Goal: Use online tool/utility: Utilize a website feature to perform a specific function

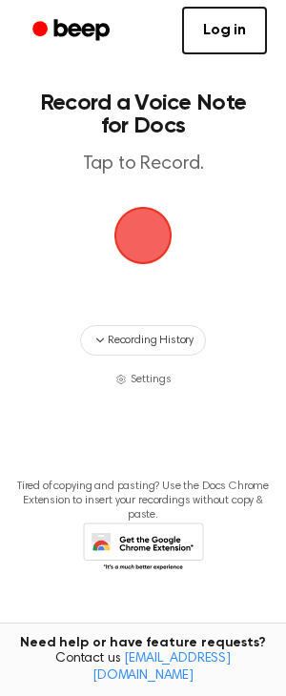
click at [147, 255] on span "button" at bounding box center [142, 235] width 53 height 53
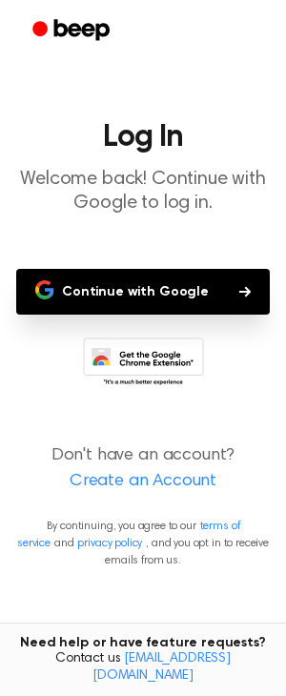
click at [228, 304] on button "Continue with Google" at bounding box center [142, 292] width 253 height 46
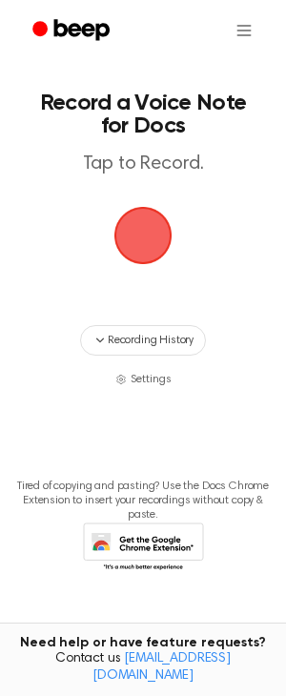
click at [147, 251] on span "button" at bounding box center [142, 235] width 53 height 53
click at [127, 265] on span "button" at bounding box center [143, 236] width 58 height 58
click at [160, 240] on span "button" at bounding box center [143, 236] width 58 height 58
click at [137, 388] on span "Settings" at bounding box center [151, 379] width 41 height 17
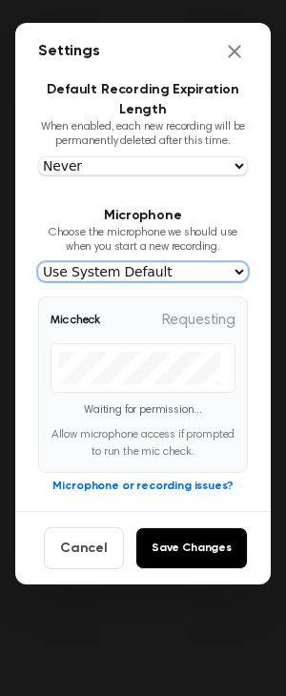
click at [38, 262] on select "Use System Default" at bounding box center [143, 271] width 210 height 19
click at [234, 281] on select "Use System Default" at bounding box center [143, 271] width 210 height 19
click at [38, 262] on select "Use System Default" at bounding box center [143, 271] width 210 height 19
click at [214, 281] on select "Use System Default" at bounding box center [143, 271] width 210 height 19
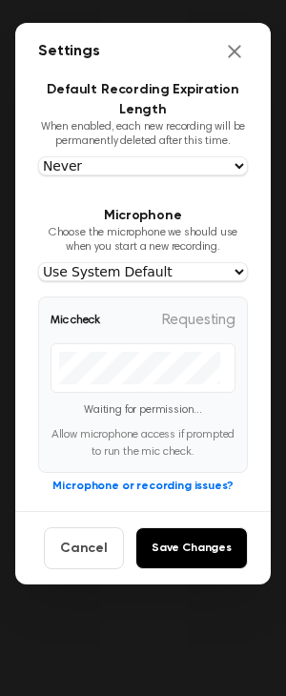
click at [94, 329] on span "Mic check" at bounding box center [76, 320] width 50 height 17
click at [133, 495] on button "Microphone or recording issues?" at bounding box center [142, 485] width 180 height 17
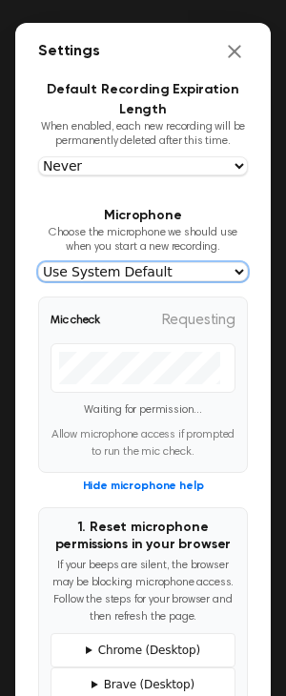
click at [38, 262] on select "Use System Default" at bounding box center [143, 271] width 210 height 19
click at [233, 281] on select "Use System Default" at bounding box center [143, 271] width 210 height 19
click at [38, 262] on select "Use System Default" at bounding box center [143, 271] width 210 height 19
click at [140, 281] on select "Use System Default" at bounding box center [143, 271] width 210 height 19
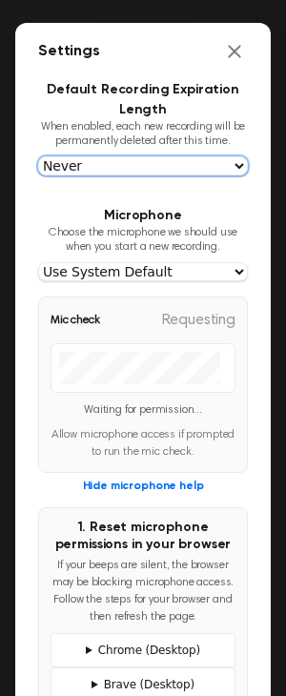
click at [38, 156] on select "Never In 1 Day In 1 Week In 1 Month In 1 Year" at bounding box center [143, 165] width 210 height 19
click at [237, 175] on select "Never In 1 Day In 1 Week In 1 Month In 1 Year" at bounding box center [143, 165] width 210 height 19
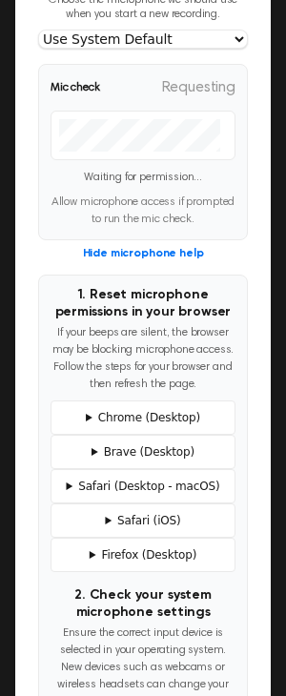
scroll to position [252, 0]
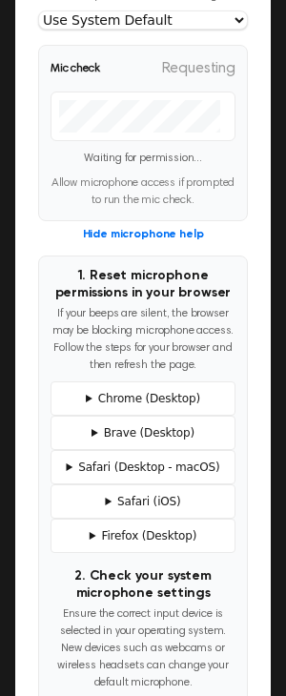
click at [150, 243] on button "Hide microphone help" at bounding box center [143, 234] width 121 height 17
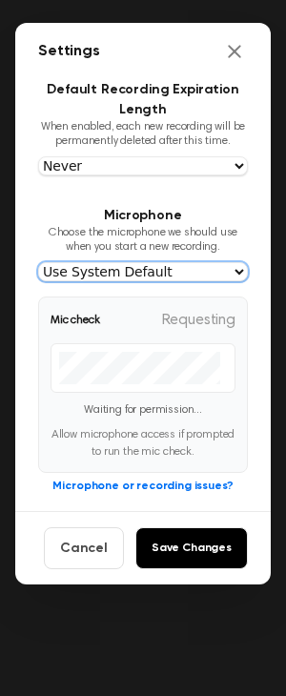
click at [38, 262] on select "Use System Default" at bounding box center [143, 271] width 210 height 19
click at [232, 281] on select "Use System Default" at bounding box center [143, 271] width 210 height 19
click at [38, 262] on select "Use System Default" at bounding box center [143, 271] width 210 height 19
click at [166, 281] on select "Use System Default" at bounding box center [143, 271] width 210 height 19
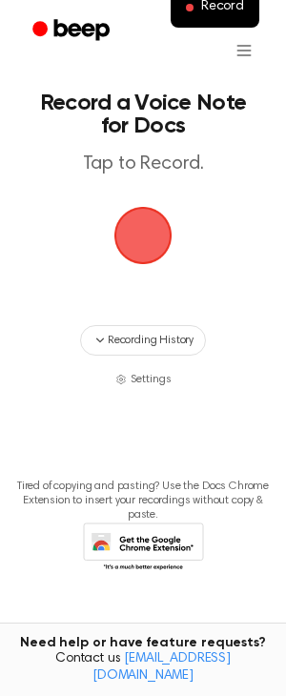
click at [134, 245] on span "button" at bounding box center [142, 235] width 53 height 53
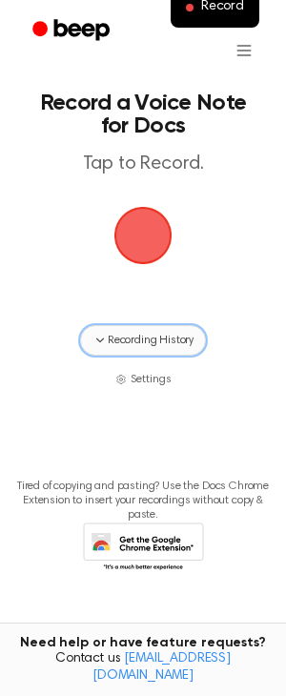
click at [162, 348] on button "Recording History" at bounding box center [143, 340] width 126 height 30
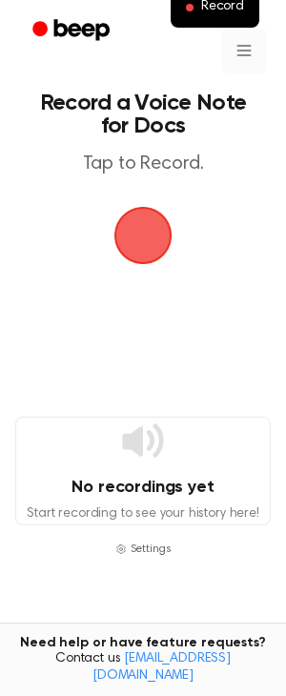
click at [238, 53] on html "Record Record a Voice Note for Docs Tap to Record. No recordings yet Start reco…" at bounding box center [143, 429] width 286 height 859
click at [248, 106] on div "Settings" at bounding box center [228, 102] width 69 height 31
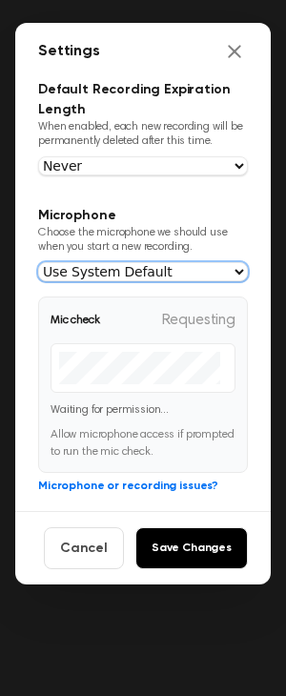
click at [38, 262] on select "Use System Default" at bounding box center [143, 271] width 210 height 19
click at [234, 281] on select "Use System Default" at bounding box center [143, 271] width 210 height 19
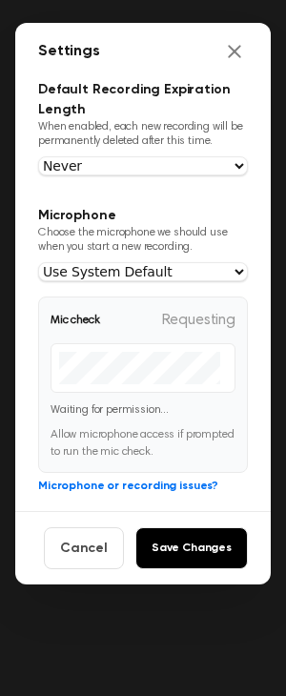
click at [83, 329] on span "Mic check" at bounding box center [76, 320] width 50 height 17
click at [150, 495] on button "Microphone or recording issues?" at bounding box center [128, 485] width 180 height 17
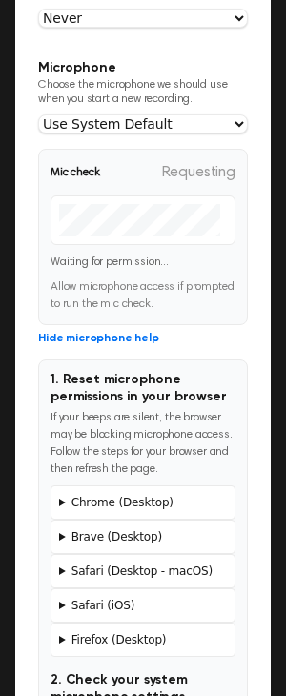
scroll to position [252, 0]
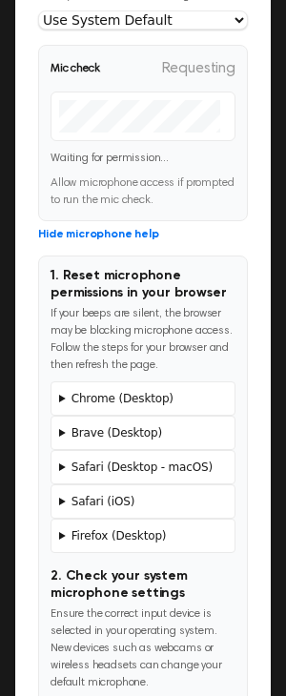
click at [103, 407] on summary "Chrome (Desktop)" at bounding box center [143, 398] width 168 height 17
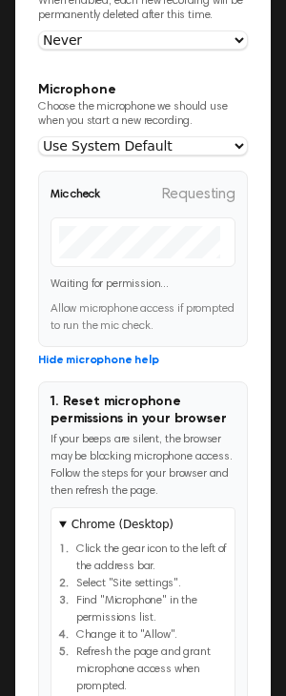
scroll to position [0, 0]
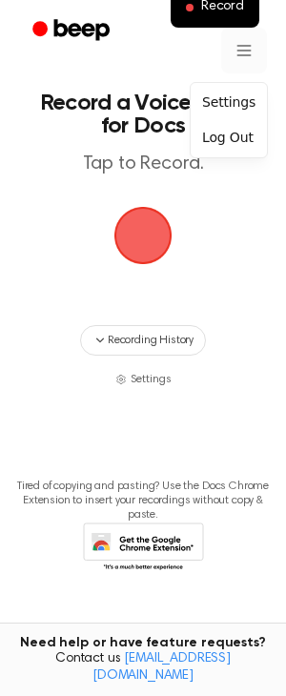
click at [240, 55] on html "Record Record a Voice Note for Docs Tap to Record. Recording History Settings T…" at bounding box center [143, 348] width 286 height 696
click at [239, 105] on div "Settings" at bounding box center [228, 102] width 69 height 31
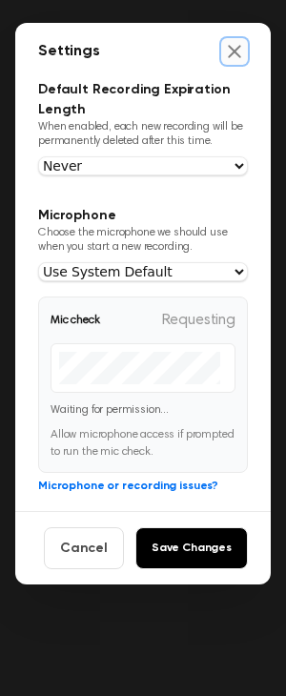
click at [230, 51] on icon "Close settings" at bounding box center [234, 51] width 19 height 19
